Goal: Book appointment/travel/reservation

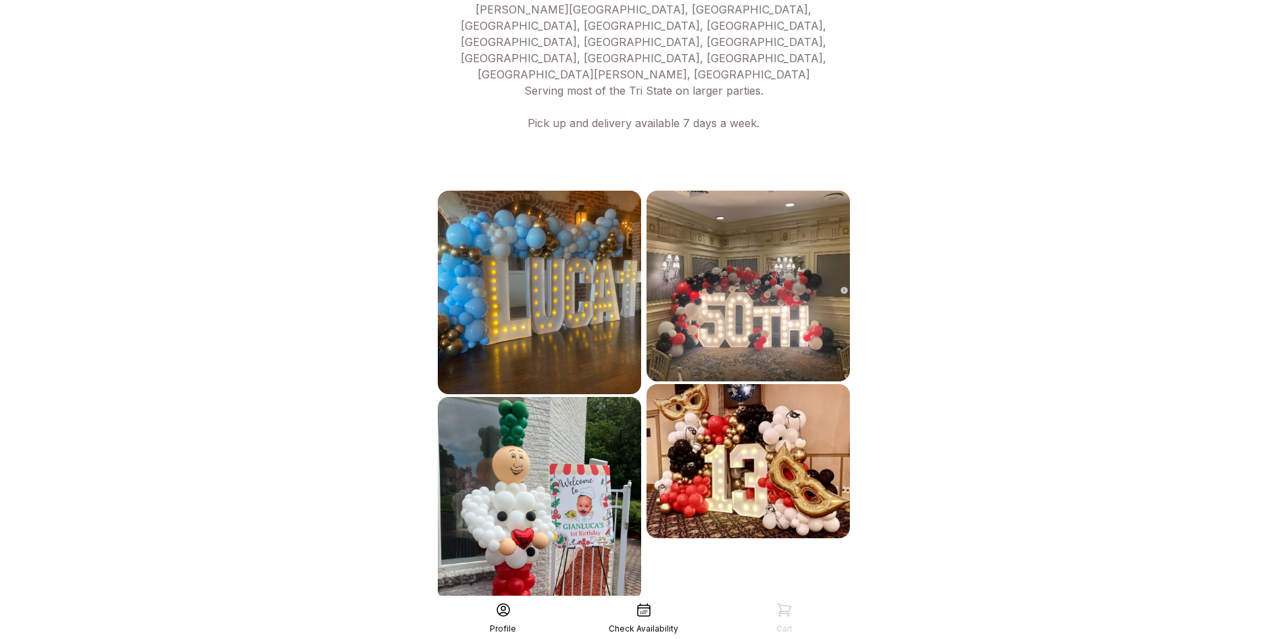
scroll to position [639, 0]
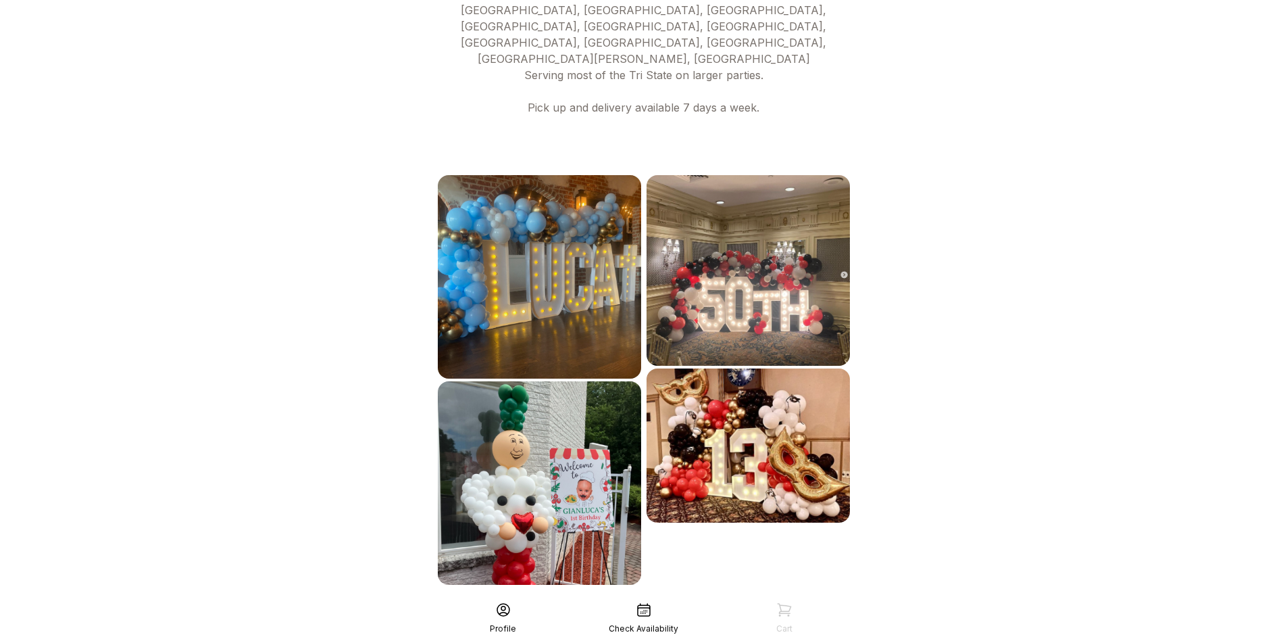
click at [604, 598] on div "See More" at bounding box center [644, 614] width 418 height 32
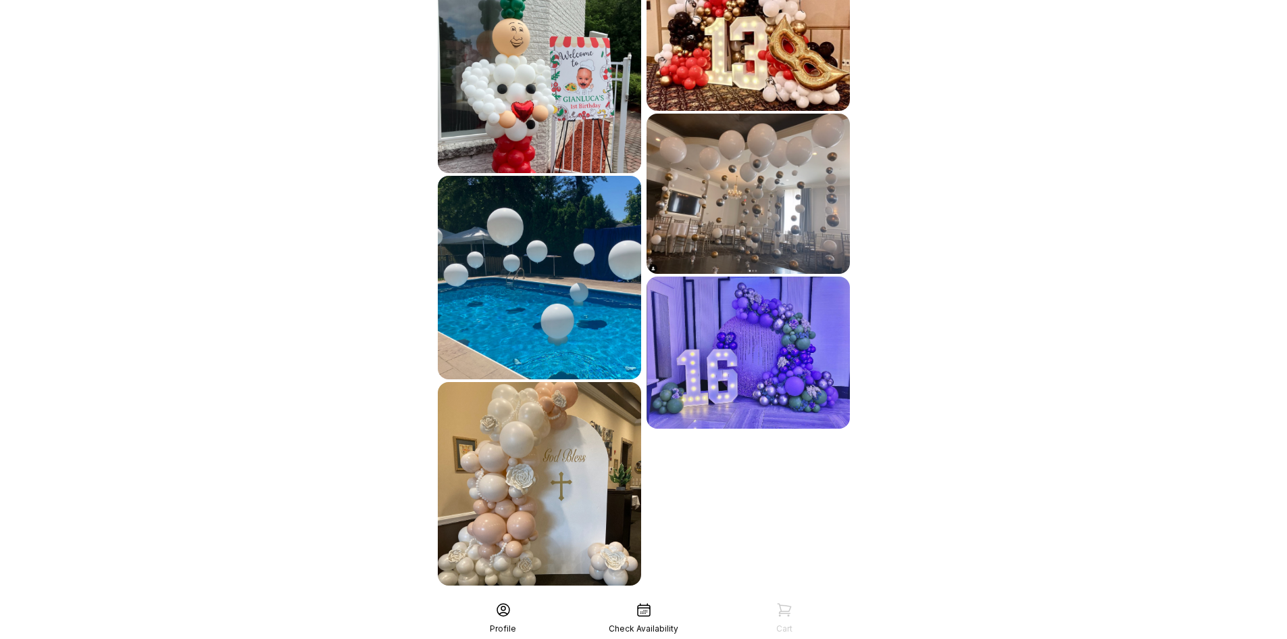
scroll to position [1051, 0]
click at [693, 598] on div "See More" at bounding box center [644, 614] width 418 height 32
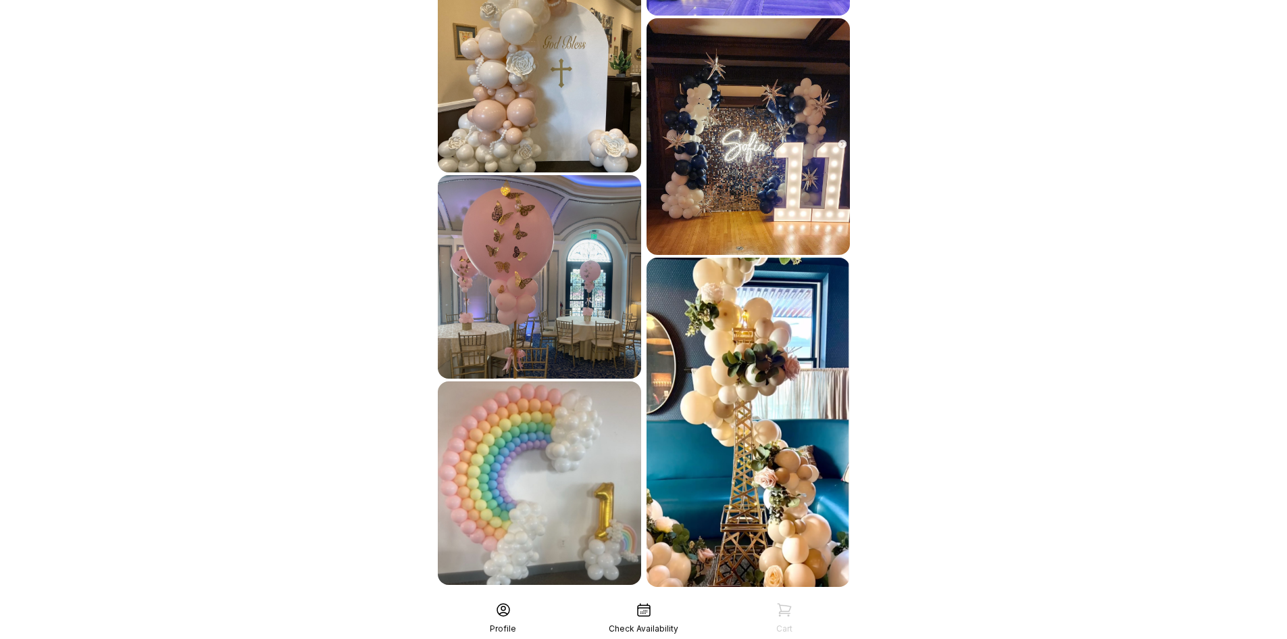
scroll to position [1465, 0]
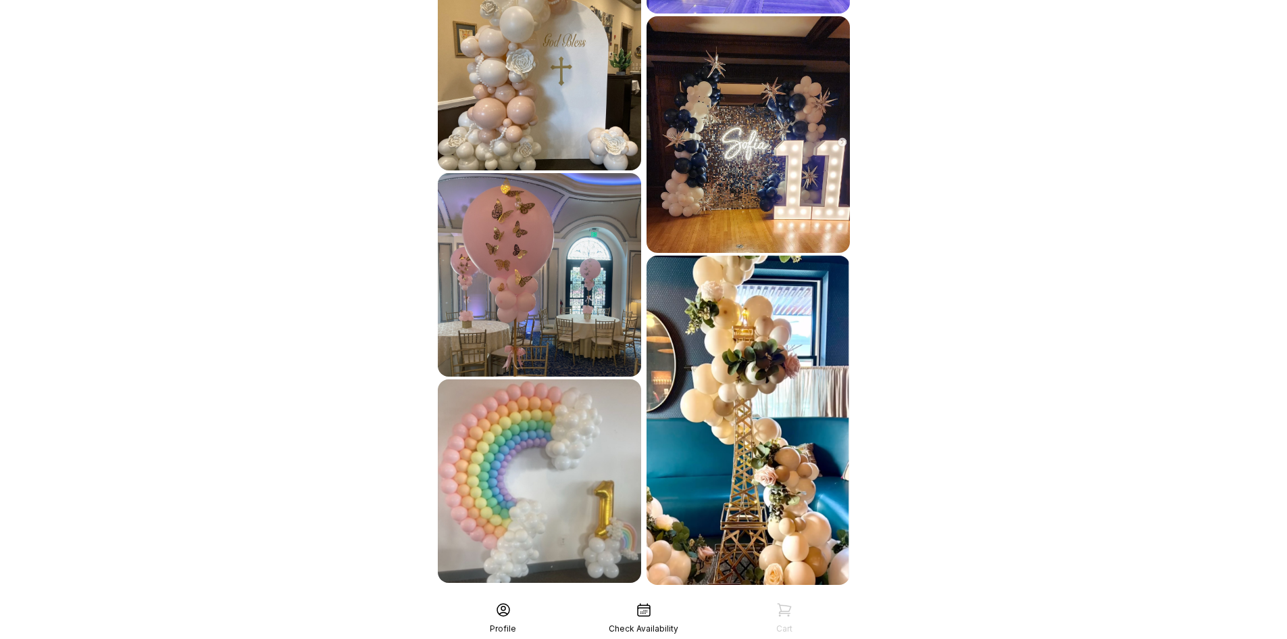
click at [655, 614] on div "Check Availability" at bounding box center [644, 617] width 141 height 32
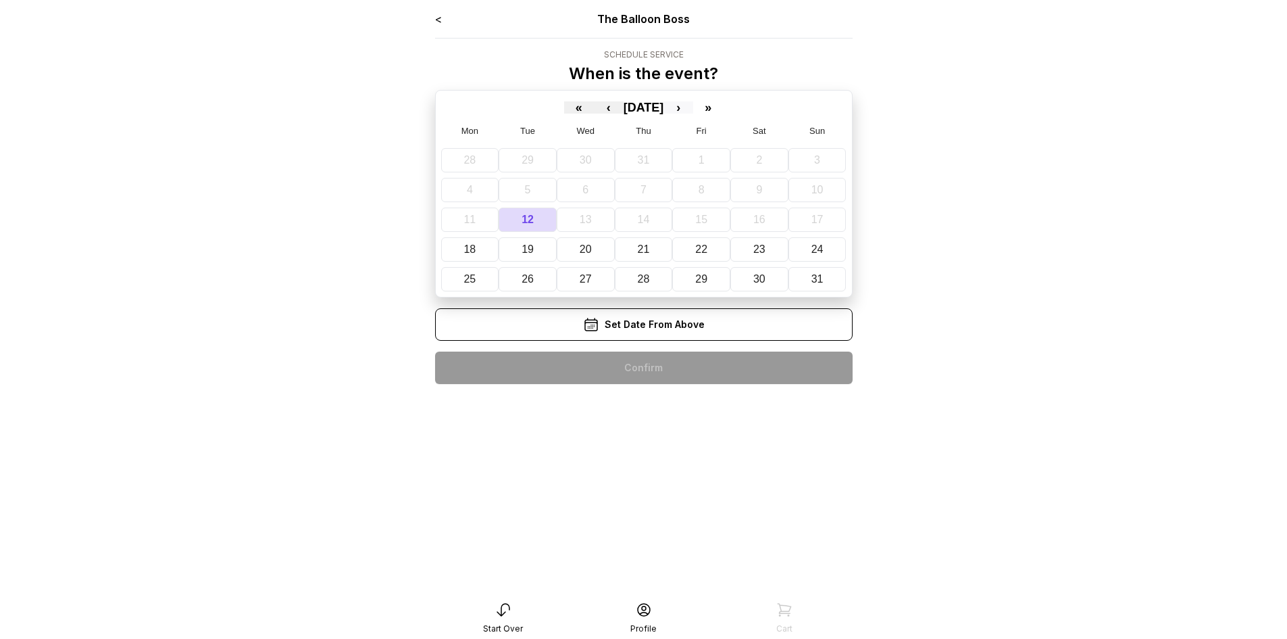
click at [691, 109] on button "›" at bounding box center [679, 107] width 30 height 12
click at [760, 224] on button "20" at bounding box center [753, 219] width 55 height 24
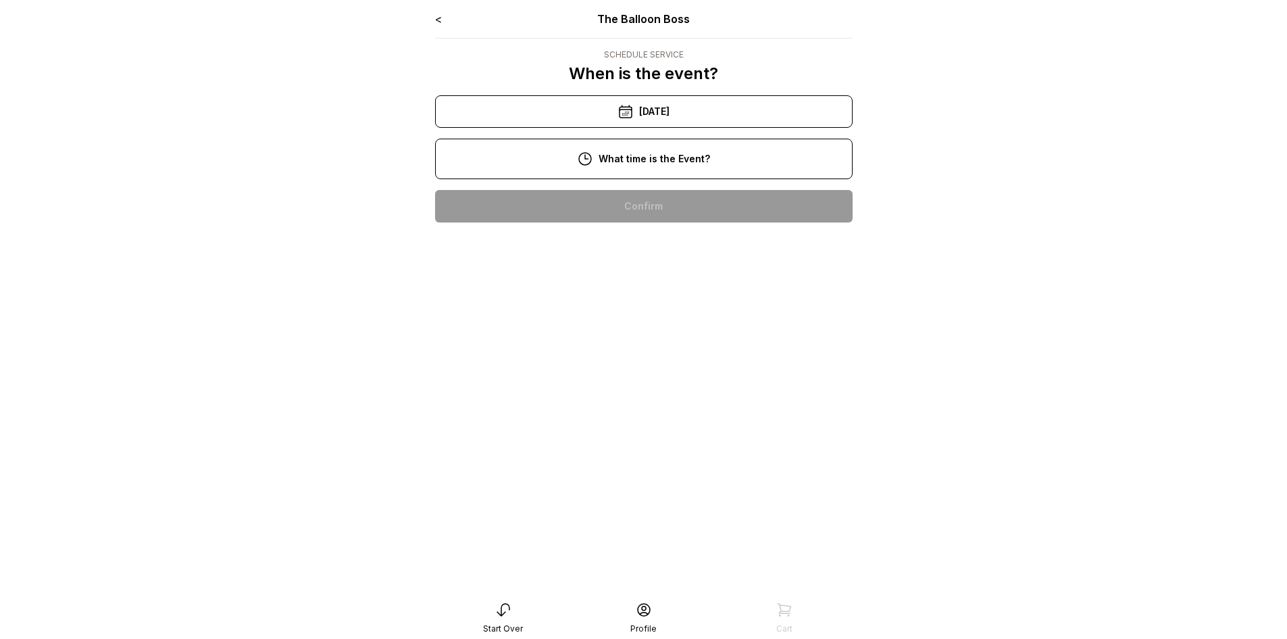
click at [442, 16] on link "<" at bounding box center [438, 19] width 7 height 14
